Goal: Transaction & Acquisition: Purchase product/service

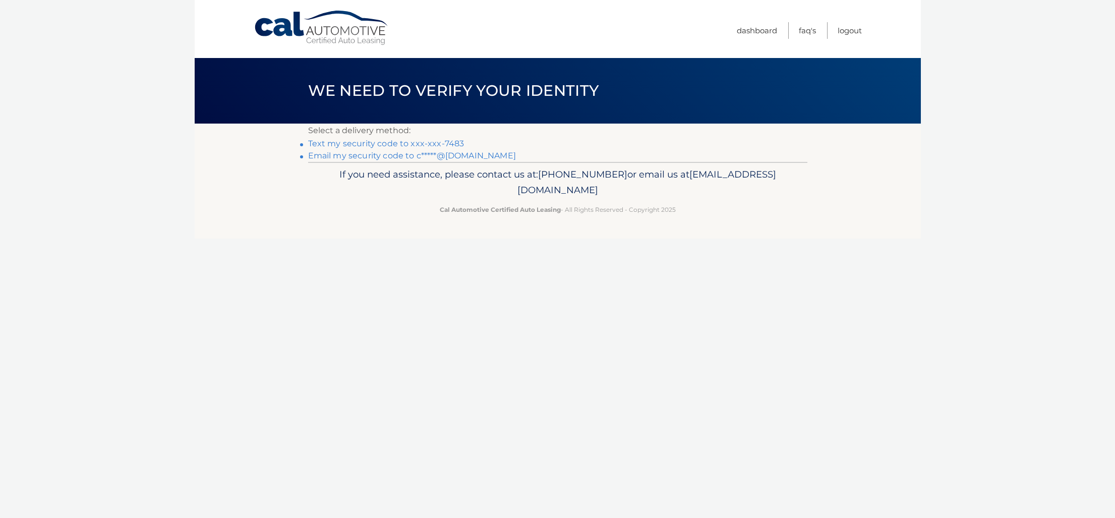
click at [445, 155] on link "Email my security code to c*****@gmail.com" at bounding box center [412, 156] width 208 height 10
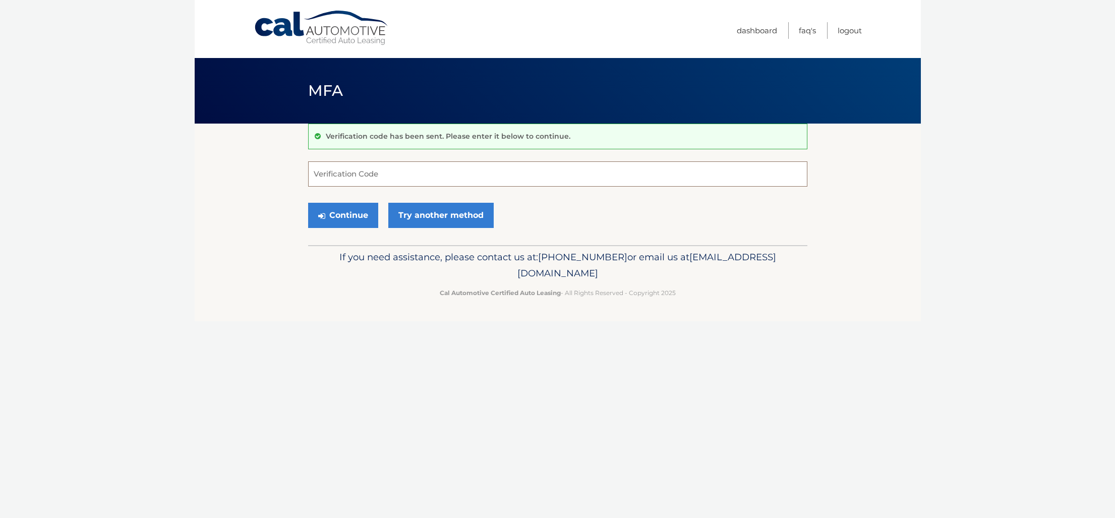
click at [504, 179] on input "Verification Code" at bounding box center [557, 173] width 499 height 25
paste input "154344"
type input "154344"
drag, startPoint x: 336, startPoint y: 209, endPoint x: 387, endPoint y: 194, distance: 53.0
click at [336, 209] on button "Continue" at bounding box center [343, 215] width 70 height 25
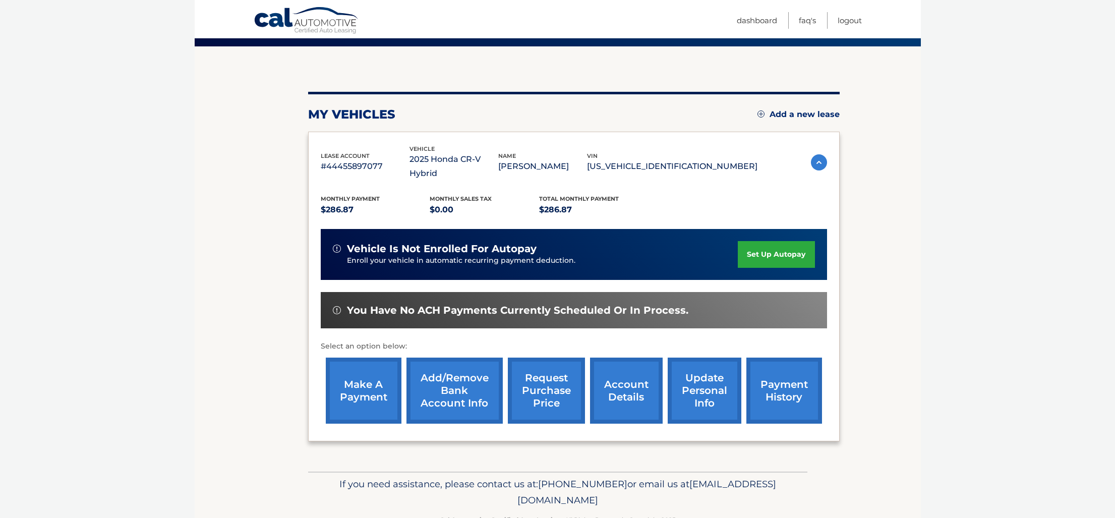
scroll to position [93, 0]
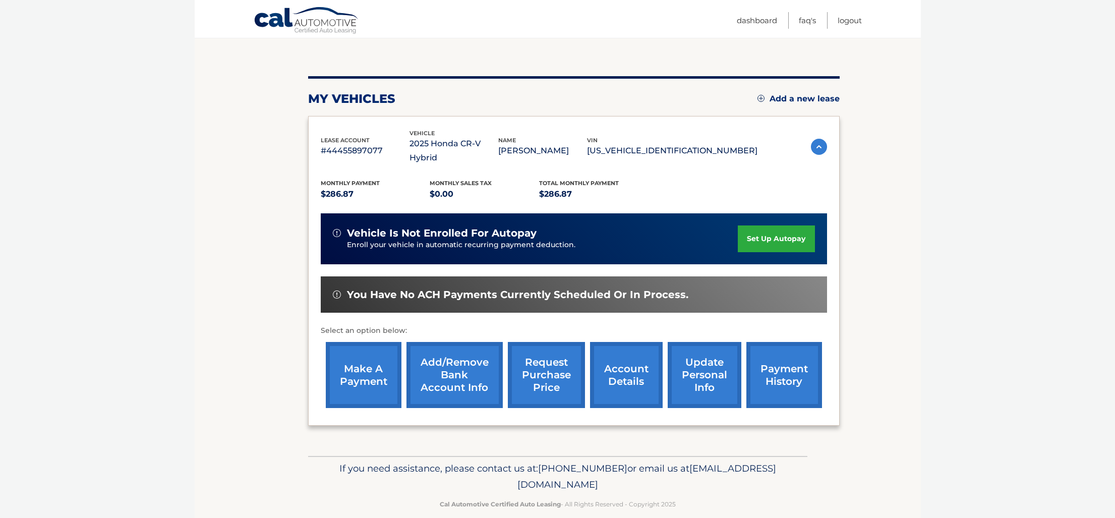
click at [384, 355] on link "make a payment" at bounding box center [364, 375] width 76 height 66
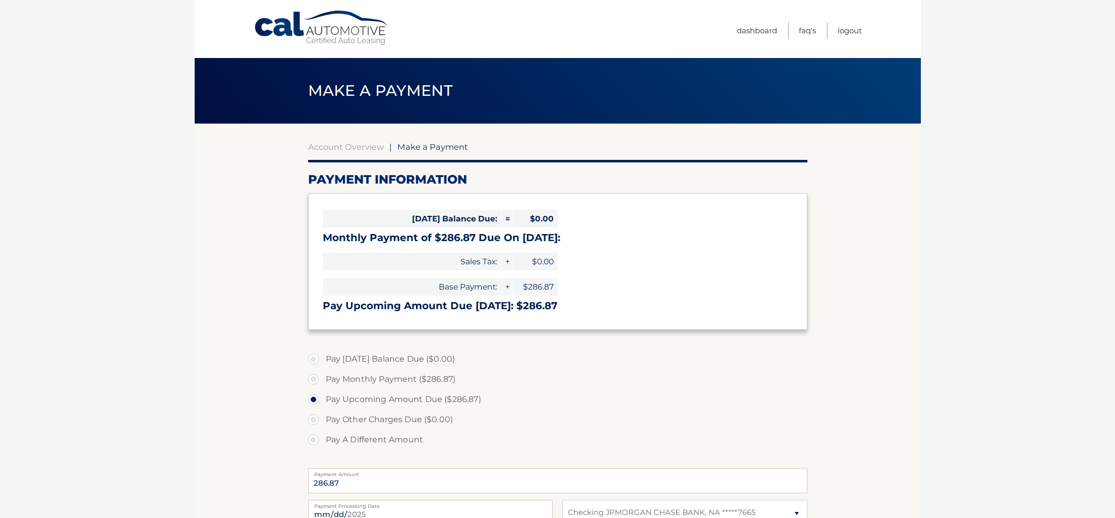
select select "YTI5NjkwZTQtMjcyMC00MTU2LWJhZGUtODMxY2U2MzczN2Fm"
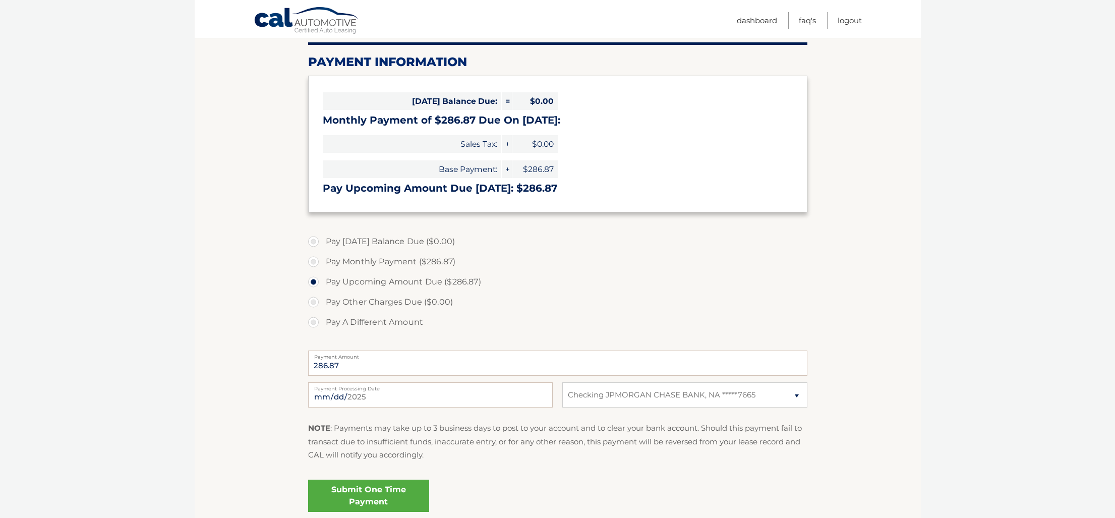
scroll to position [119, 0]
click at [521, 395] on input "[DATE]" at bounding box center [430, 393] width 245 height 25
type input "[DATE]"
click at [362, 501] on link "Submit One Time Payment" at bounding box center [368, 495] width 121 height 32
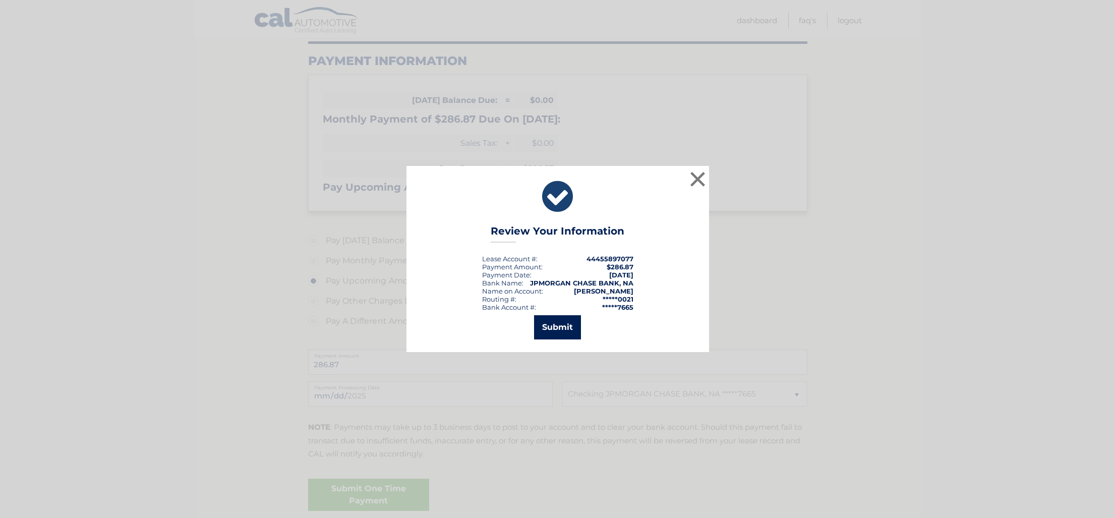
click at [547, 336] on button "Submit" at bounding box center [557, 327] width 47 height 24
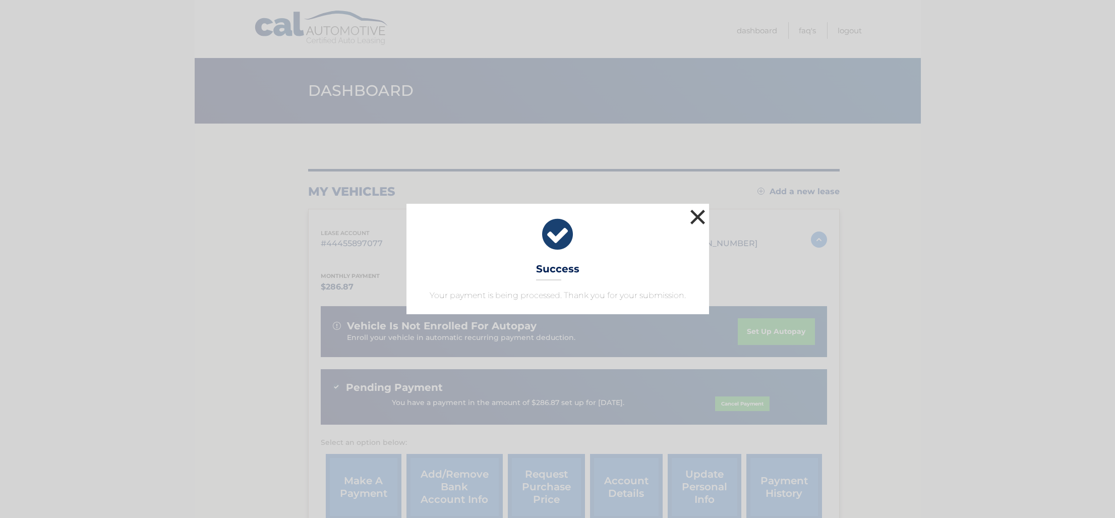
click at [699, 214] on button "×" at bounding box center [698, 217] width 20 height 20
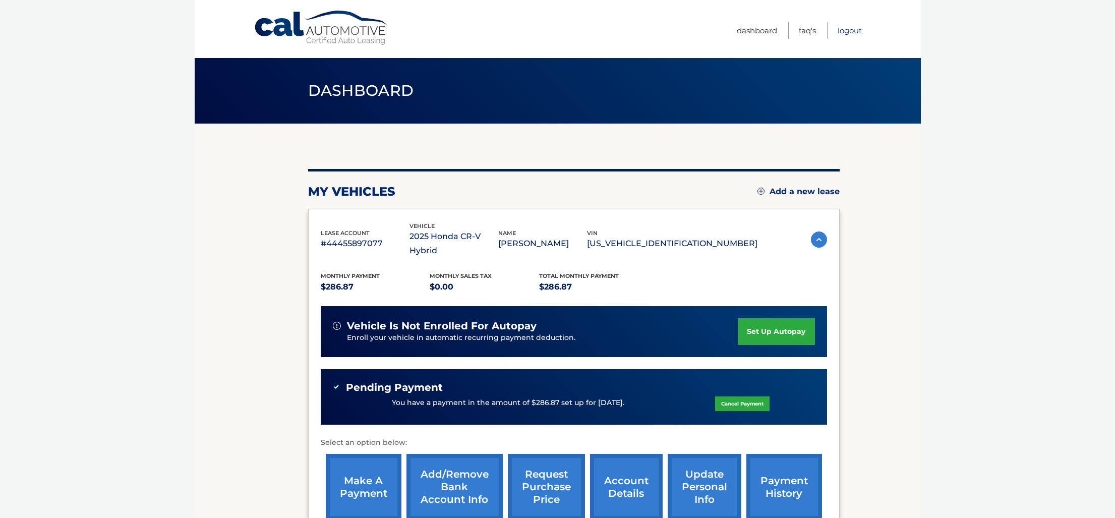
click at [848, 26] on link "Logout" at bounding box center [850, 30] width 24 height 17
